Goal: Task Accomplishment & Management: Manage account settings

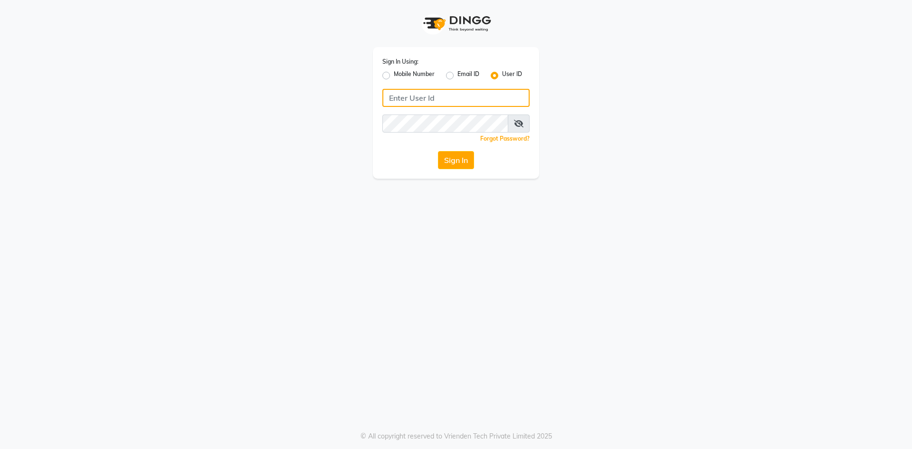
type input "e3960-01"
click at [460, 104] on input "e3960-01" at bounding box center [455, 98] width 147 height 18
click at [451, 162] on button "Sign In" at bounding box center [456, 160] width 36 height 18
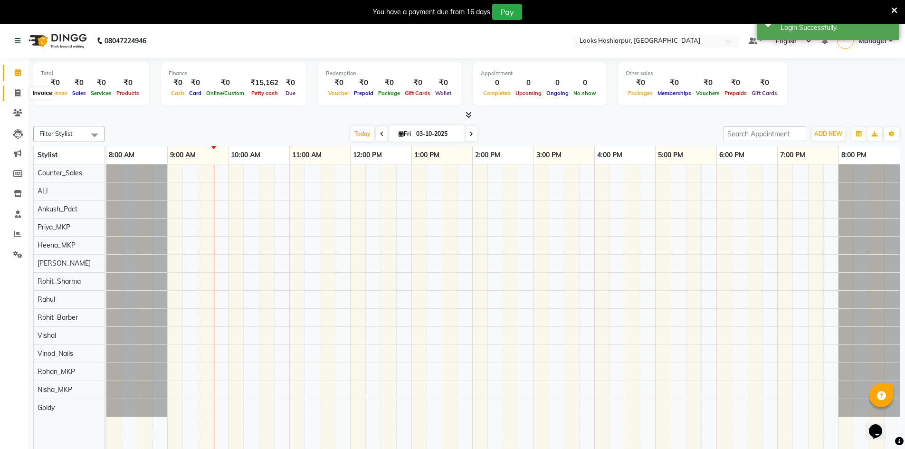
click at [12, 92] on span at bounding box center [17, 93] width 17 height 11
select select "9034"
select select "service"
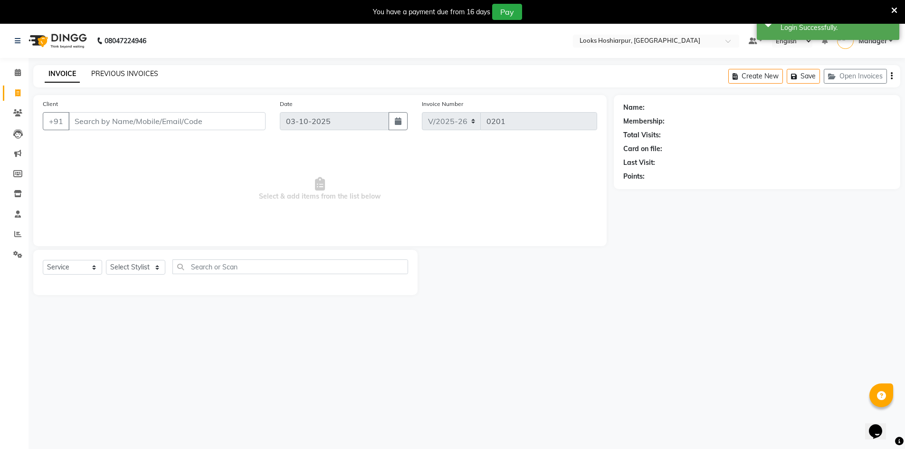
click at [135, 75] on link "PREVIOUS INVOICES" at bounding box center [124, 73] width 67 height 9
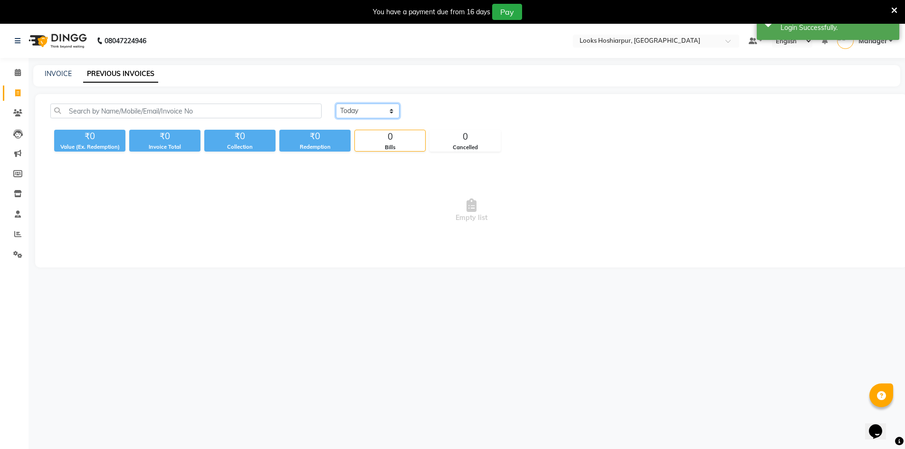
click at [375, 113] on select "[DATE] [DATE] Custom Range" at bounding box center [368, 111] width 64 height 15
select select "[DATE]"
click at [336, 104] on select "[DATE] [DATE] Custom Range" at bounding box center [368, 111] width 64 height 15
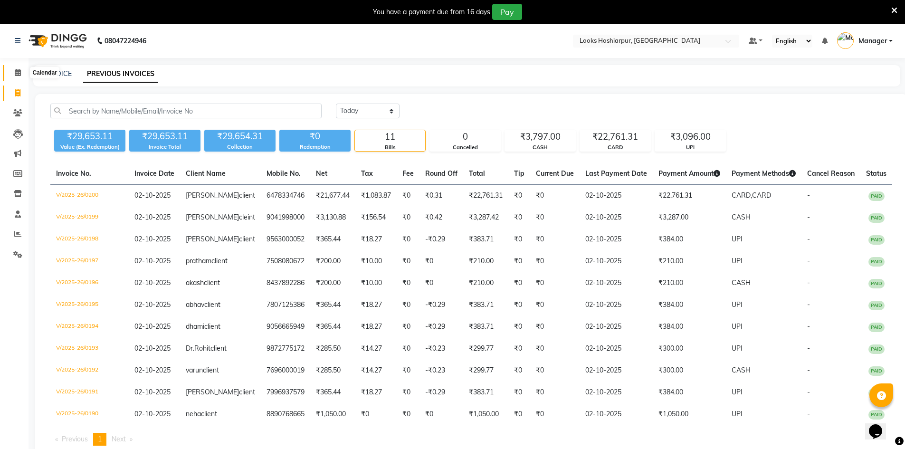
click at [24, 72] on span at bounding box center [17, 72] width 17 height 11
